Goal: Task Accomplishment & Management: Manage account settings

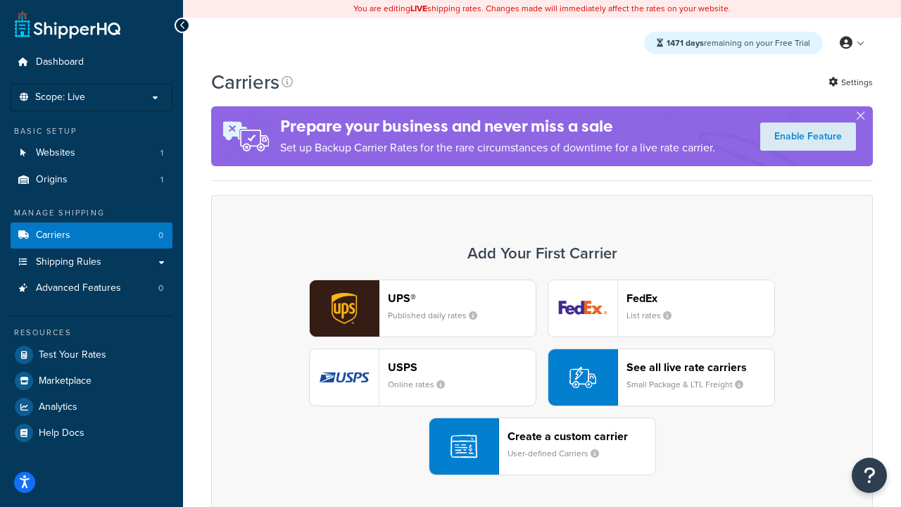
click at [542, 377] on div "UPS® Published daily rates FedEx List rates USPS Online rates See all live rate…" at bounding box center [542, 377] width 632 height 196
click at [700, 298] on header "FedEx" at bounding box center [700, 297] width 148 height 13
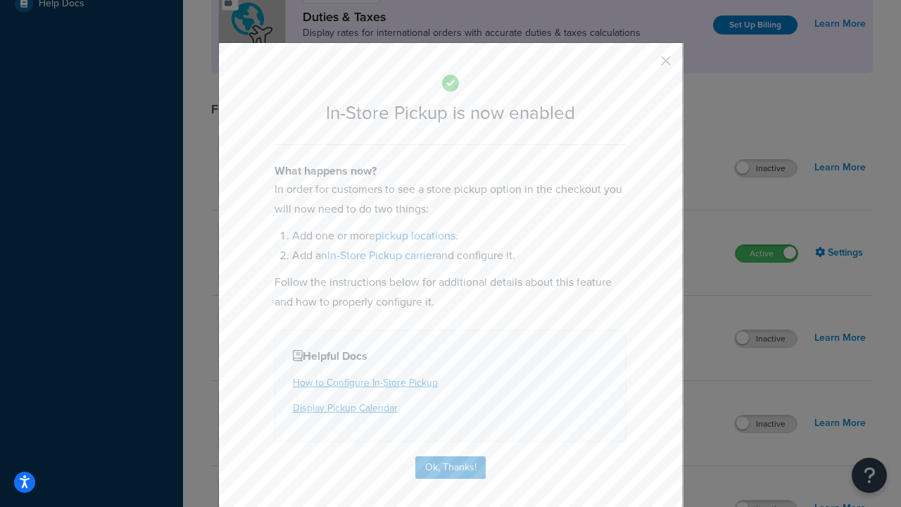
click at [645, 65] on button "button" at bounding box center [645, 66] width 4 height 4
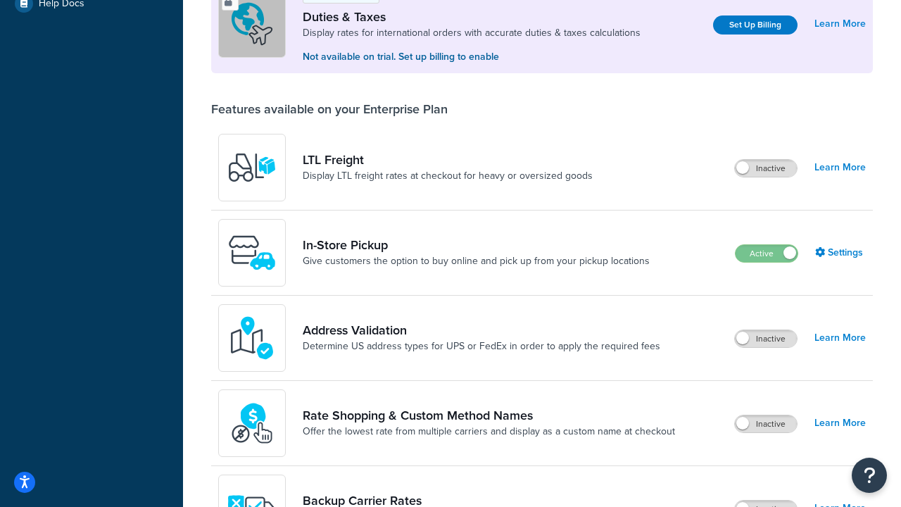
scroll to position [429, 0]
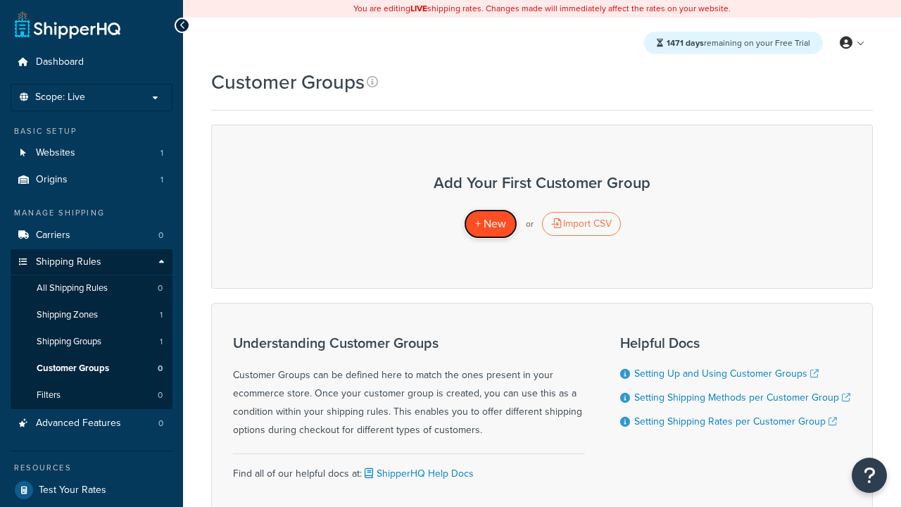
click at [490, 224] on span "+ New" at bounding box center [490, 223] width 31 height 16
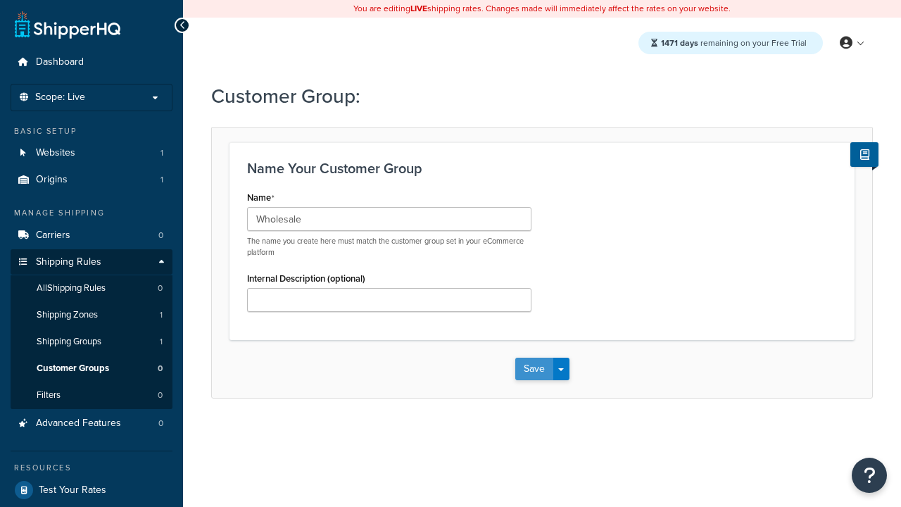
type input "Wholesale"
click at [534, 369] on button "Save" at bounding box center [534, 369] width 38 height 23
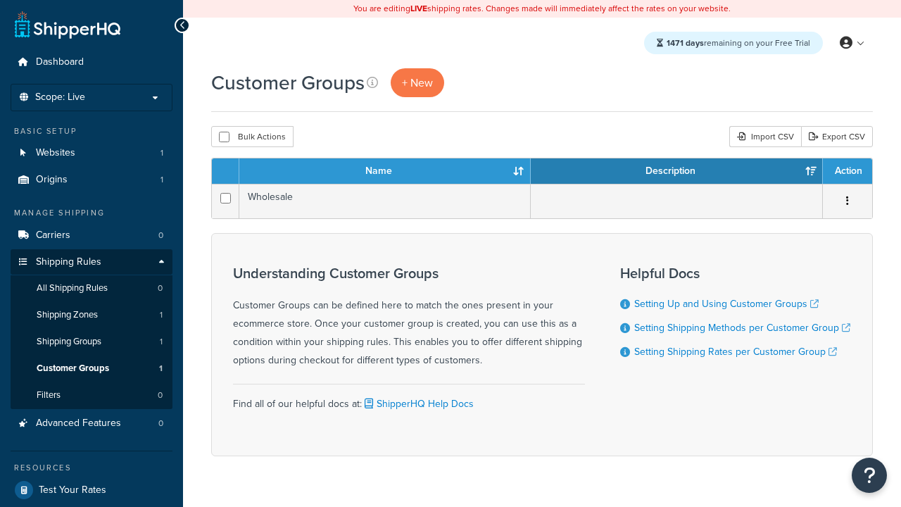
click at [385, 172] on th "Name" at bounding box center [384, 170] width 291 height 25
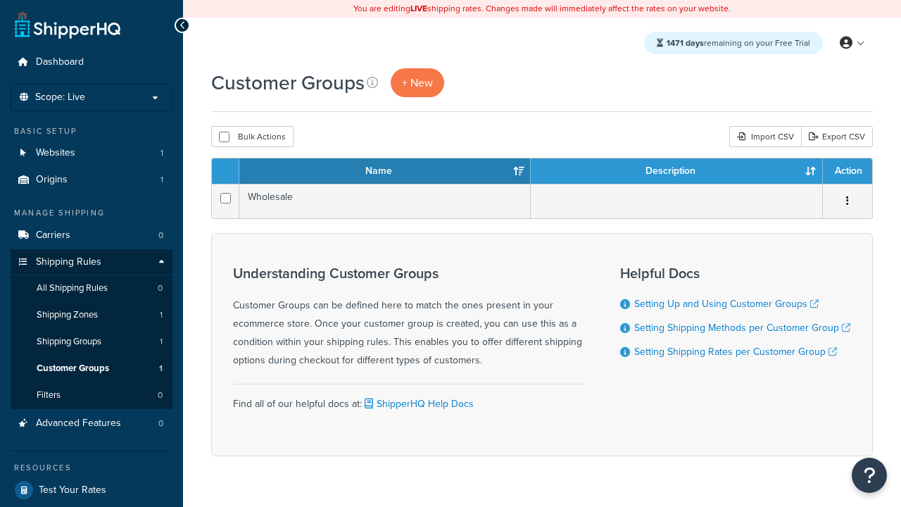
click at [676, 172] on th "Description" at bounding box center [677, 170] width 292 height 25
click at [847, 172] on th "Action" at bounding box center [847, 170] width 49 height 25
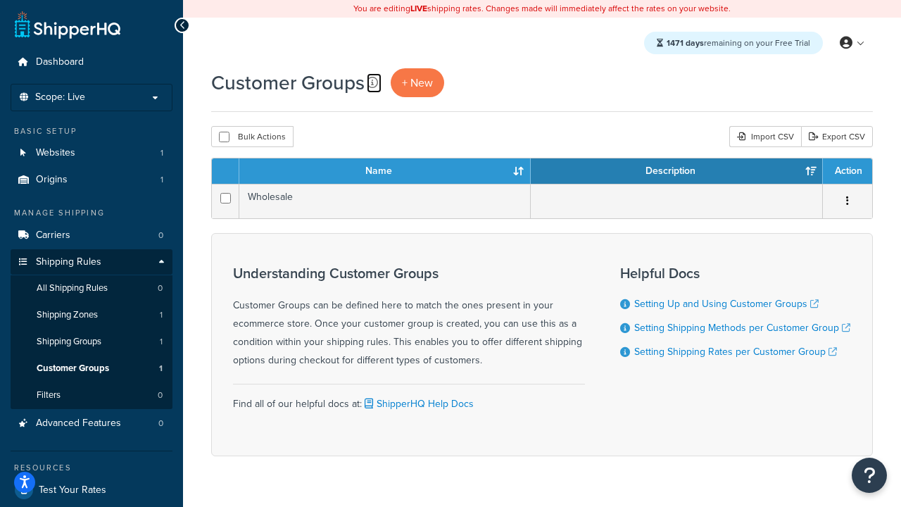
click at [372, 82] on icon at bounding box center [372, 82] width 11 height 11
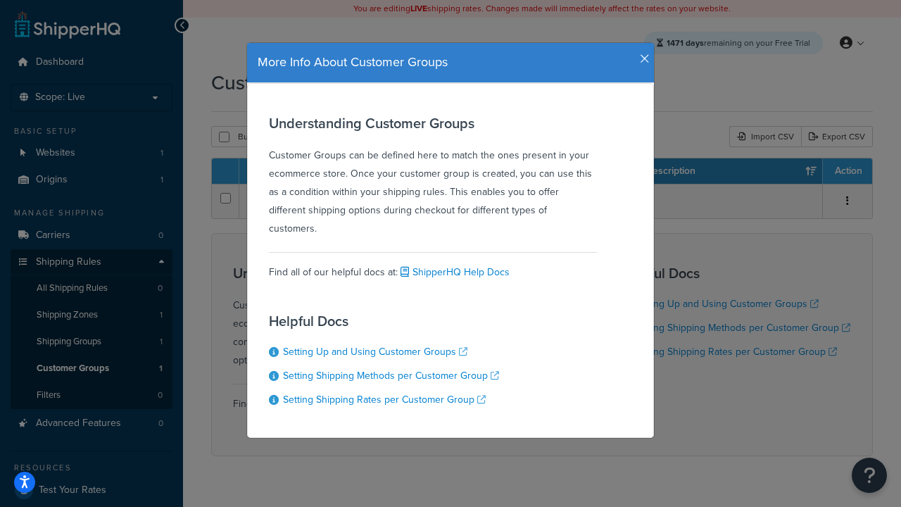
click at [641, 53] on icon "button" at bounding box center [645, 59] width 10 height 13
